Goal: Task Accomplishment & Management: Use online tool/utility

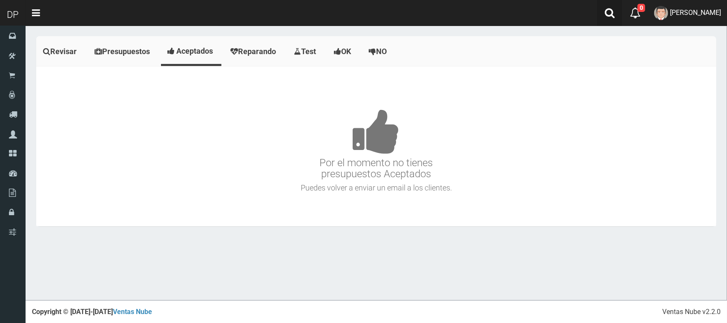
click at [615, 9] on icon at bounding box center [610, 13] width 10 height 11
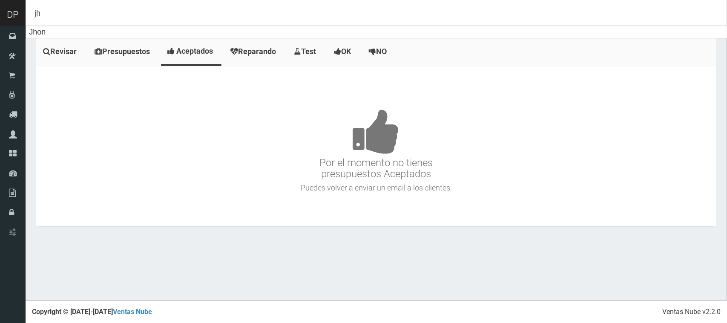
type input "j"
type input "w"
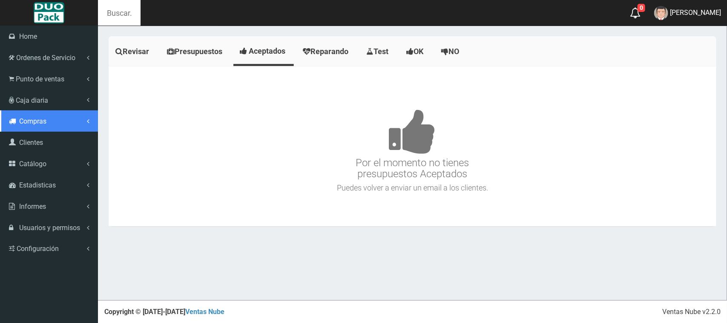
click at [86, 119] on link "Compras" at bounding box center [49, 120] width 98 height 21
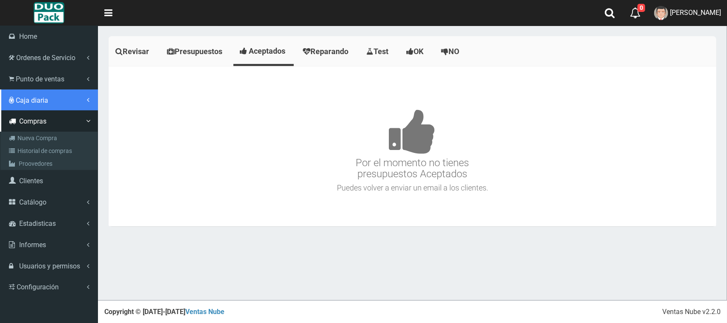
click at [75, 97] on link "Caja diaria" at bounding box center [49, 99] width 98 height 21
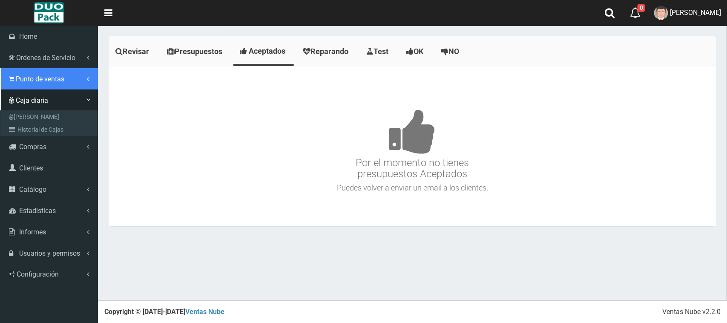
click at [77, 78] on link "Punto de ventas" at bounding box center [49, 78] width 98 height 21
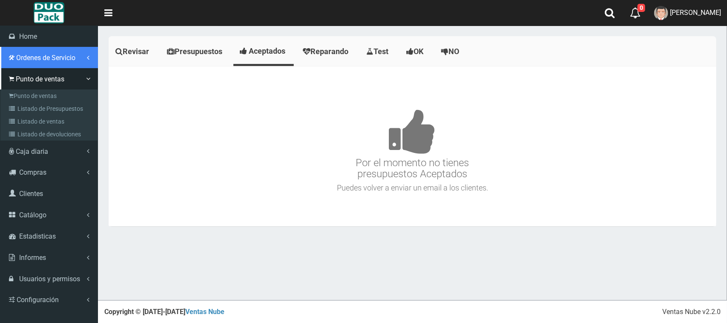
click at [60, 59] on span "Ordenes de Servicio" at bounding box center [45, 58] width 59 height 8
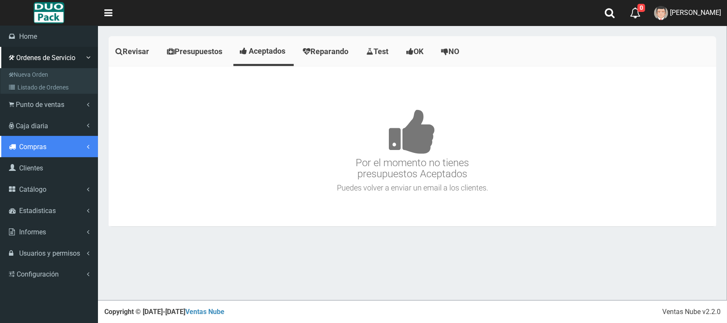
click at [67, 152] on link "Compras" at bounding box center [49, 146] width 98 height 21
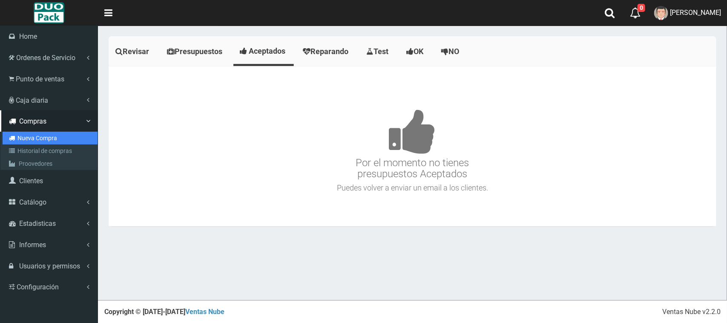
click at [43, 143] on link "Nueva Compra" at bounding box center [50, 138] width 95 height 13
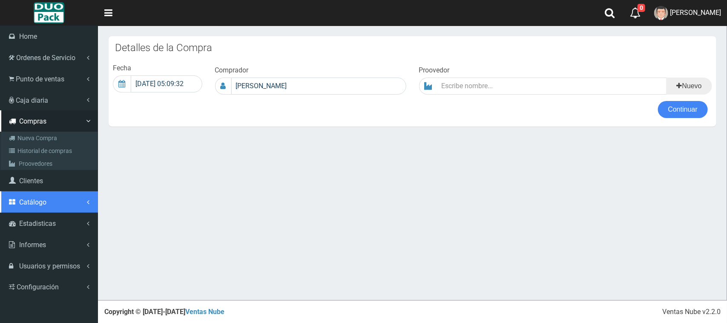
click at [23, 197] on link "Catálogo" at bounding box center [49, 201] width 98 height 21
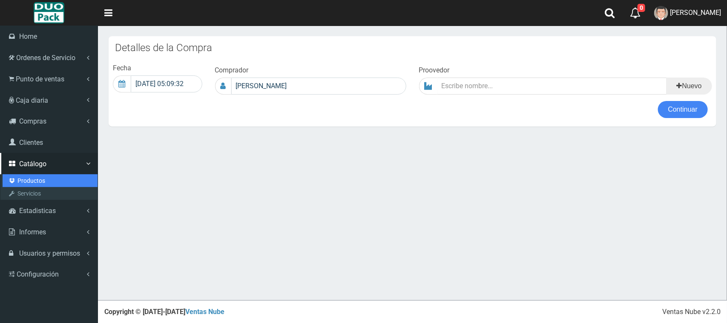
click at [30, 182] on link "Productos" at bounding box center [50, 180] width 95 height 13
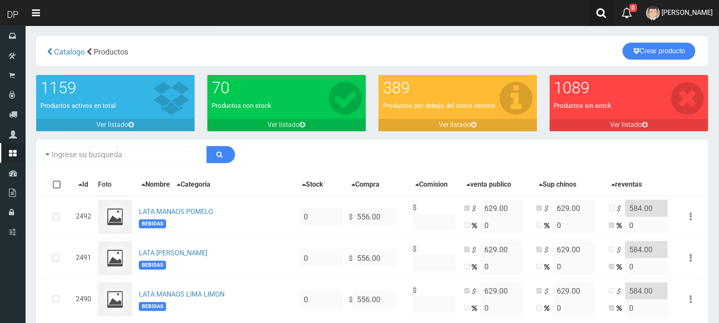
click at [599, 13] on link at bounding box center [601, 13] width 25 height 26
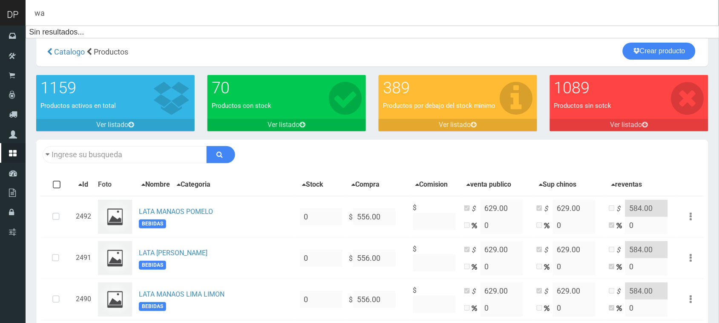
type input "w"
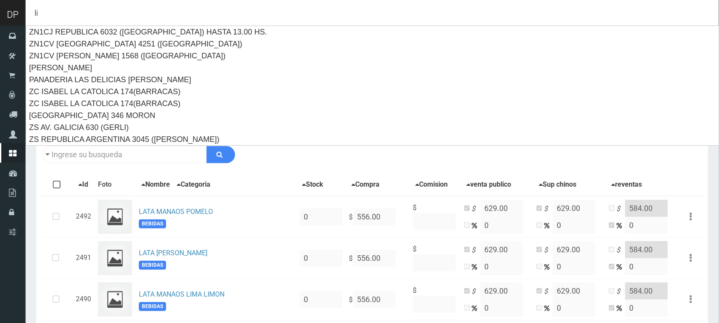
type input "l"
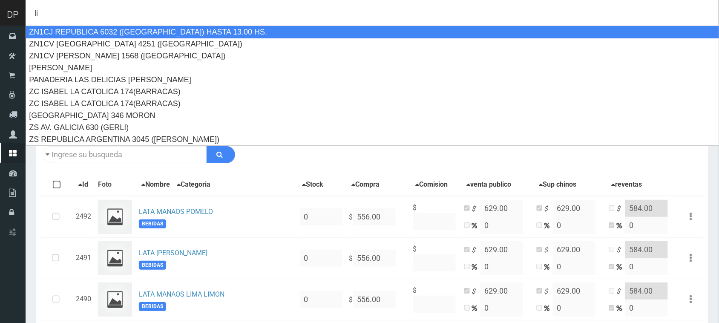
type input "l"
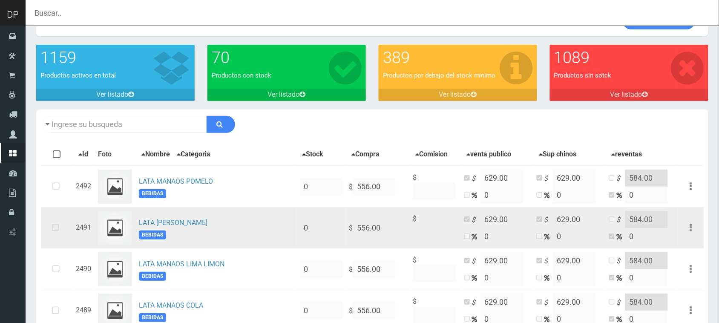
scroll to position [53, 0]
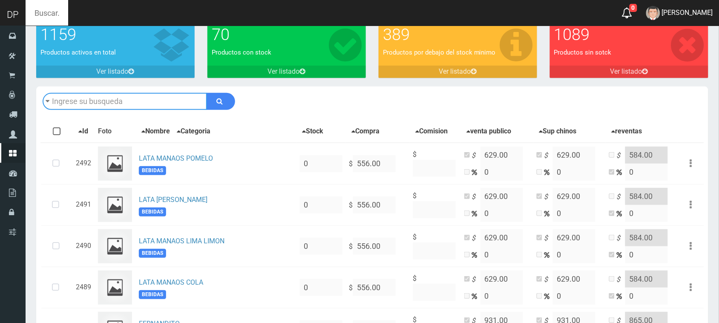
click at [101, 103] on input "text" at bounding box center [125, 101] width 164 height 17
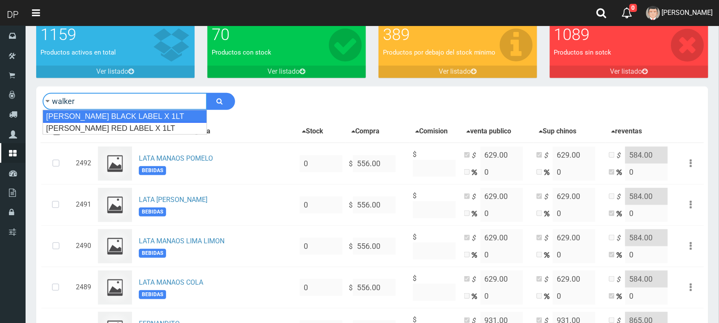
click at [143, 117] on div "[PERSON_NAME] BLACK LABEL X 1LT" at bounding box center [125, 116] width 164 height 13
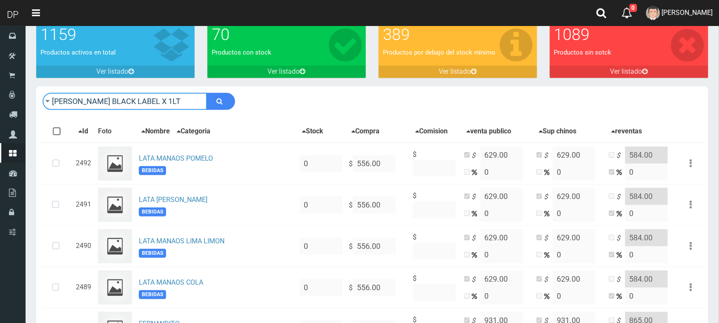
type input "[PERSON_NAME] BLACK LABEL X 1LT"
click at [236, 83] on div "70 Productos con stock Ver listado" at bounding box center [286, 54] width 171 height 65
click at [223, 101] on button "submit" at bounding box center [221, 101] width 29 height 17
